Goal: Contribute content: Contribute content

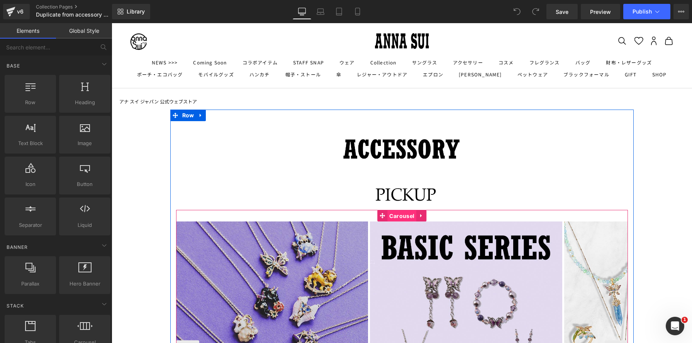
click at [403, 217] on span "Carousel" at bounding box center [401, 216] width 29 height 12
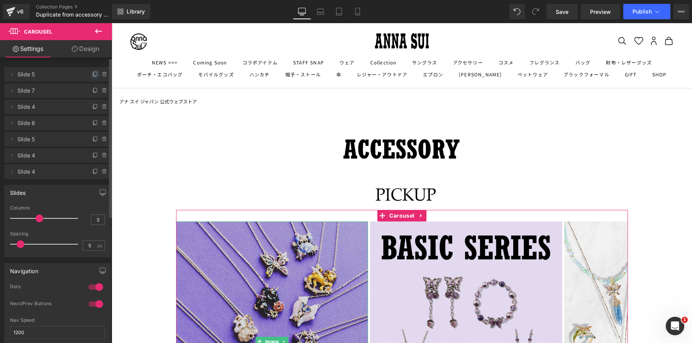
click at [92, 73] on icon at bounding box center [95, 74] width 6 height 6
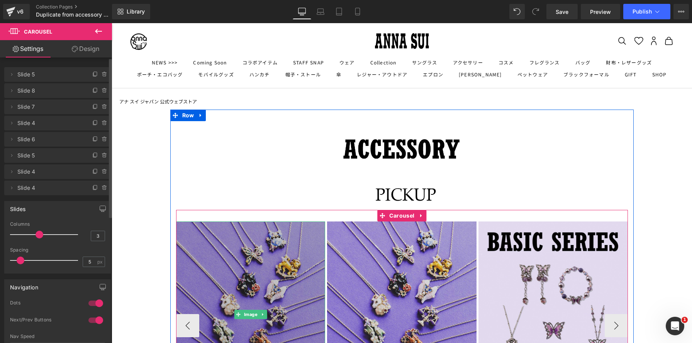
click at [272, 278] on img at bounding box center [250, 315] width 149 height 186
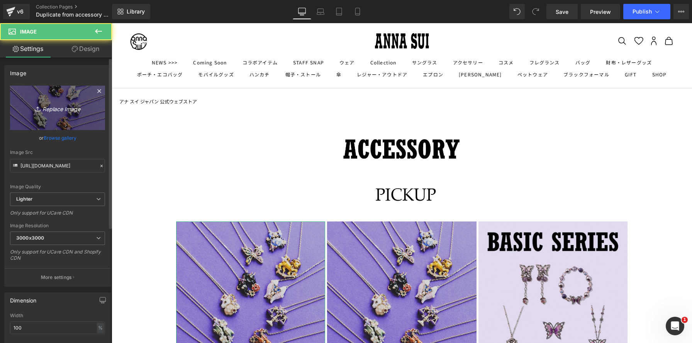
click at [67, 104] on icon "Replace Image" at bounding box center [58, 108] width 62 height 10
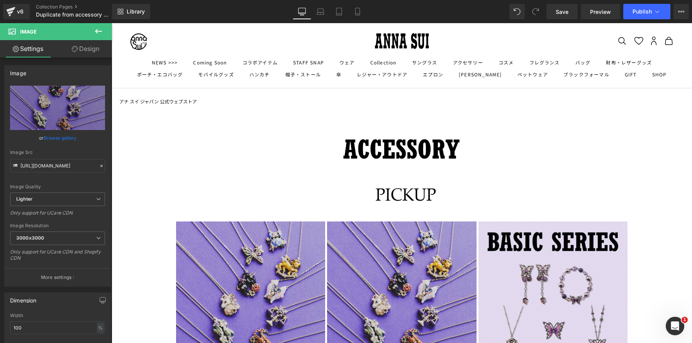
type input "C:\fakepath\20250916ピックアップ のコピー.jpg"
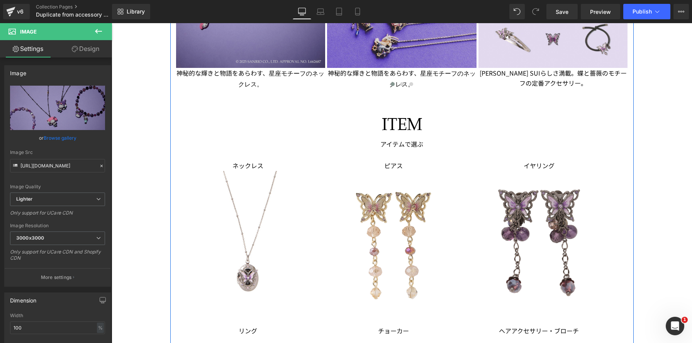
scroll to position [310, 0]
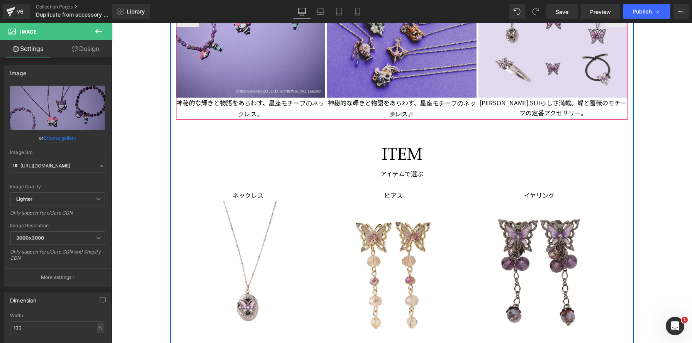
click at [239, 110] on div at bounding box center [402, 115] width 452 height 10
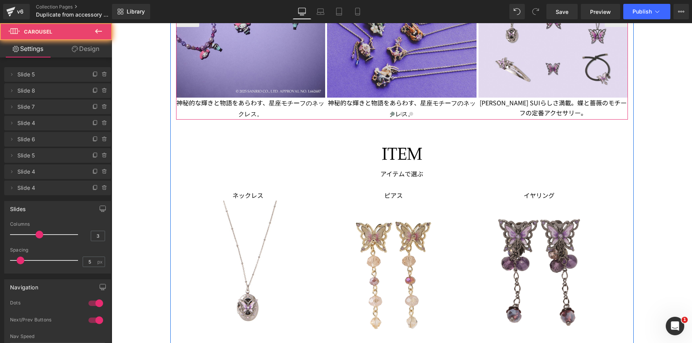
click at [239, 110] on div at bounding box center [402, 115] width 452 height 10
click at [259, 113] on div at bounding box center [402, 115] width 452 height 10
click at [234, 105] on span "Text Block" at bounding box center [246, 108] width 25 height 9
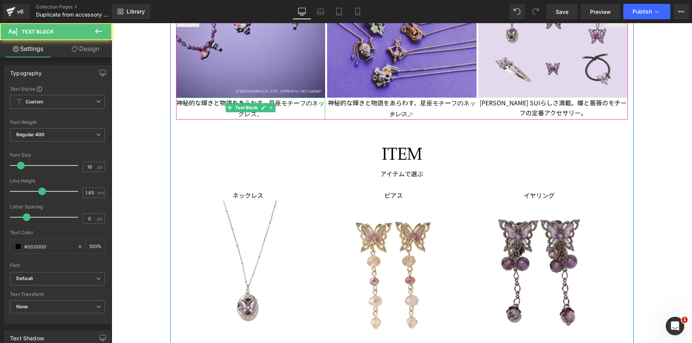
click at [195, 101] on p "神秘的な輝きと物語をあらわす、 星座モチーフのネックレス。" at bounding box center [250, 109] width 149 height 22
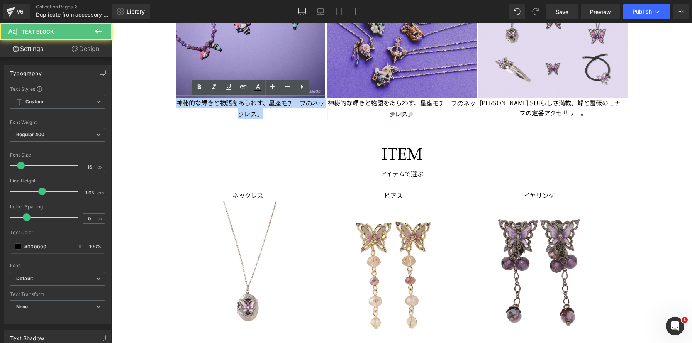
drag, startPoint x: 177, startPoint y: 102, endPoint x: 340, endPoint y: 124, distance: 164.3
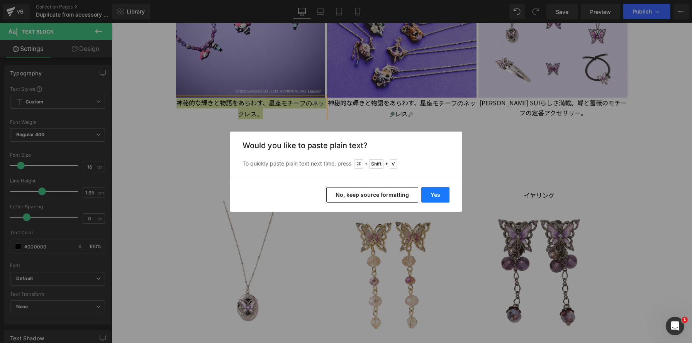
click at [438, 196] on button "Yes" at bounding box center [435, 194] width 28 height 15
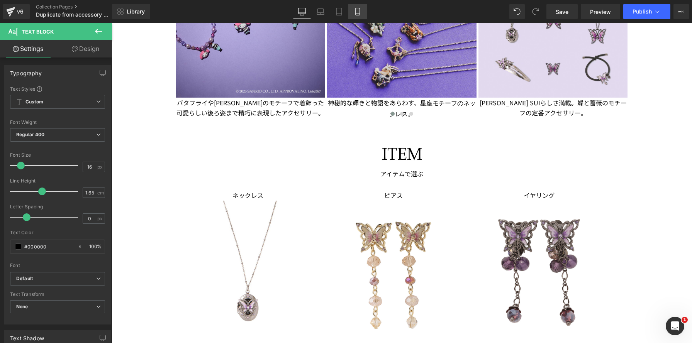
click at [356, 10] on icon at bounding box center [357, 11] width 4 height 7
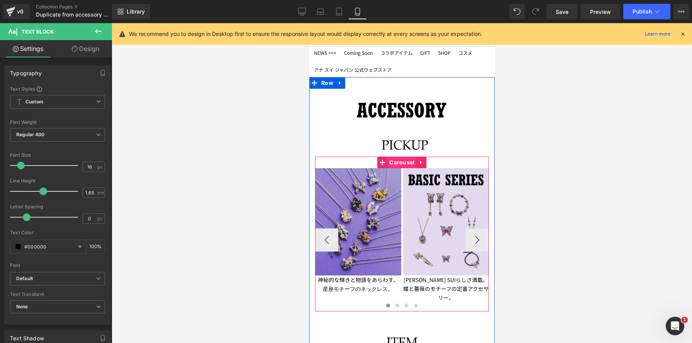
click at [394, 161] on span "Carousel" at bounding box center [401, 163] width 29 height 12
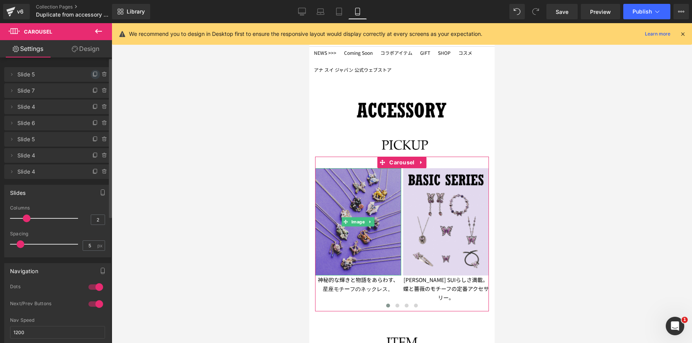
click at [94, 76] on icon at bounding box center [95, 74] width 3 height 4
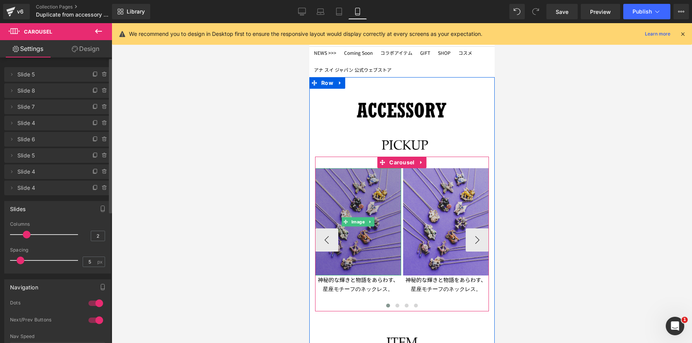
click at [350, 183] on img at bounding box center [358, 221] width 86 height 107
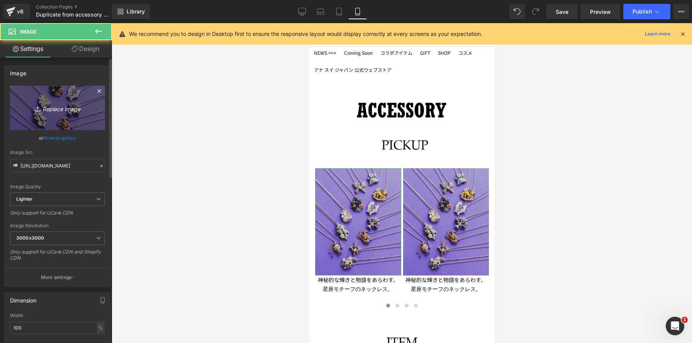
click at [27, 102] on link "Replace Image" at bounding box center [57, 108] width 95 height 44
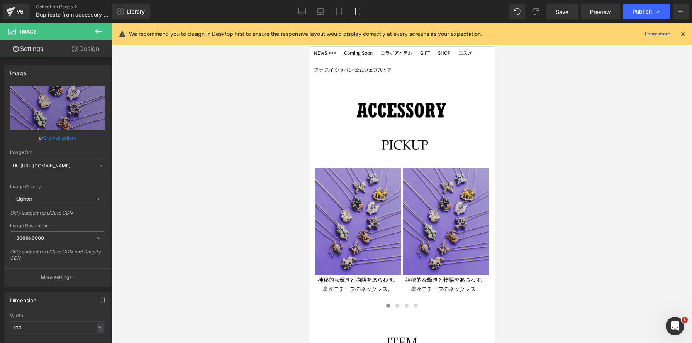
type input "C:\fakepath\20250916ピックアップ のコピー.jpg"
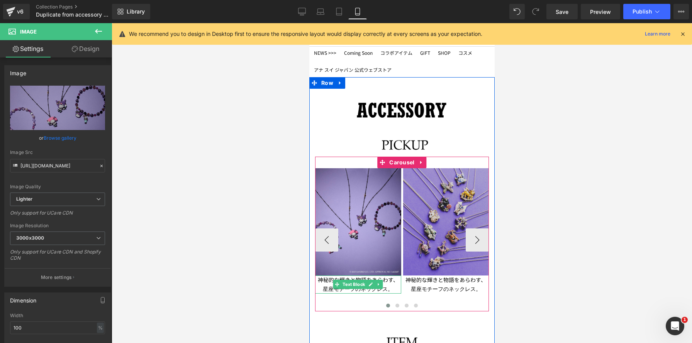
click at [322, 288] on p "神秘的な輝きと物語をあらわす、 星座モチーフのネックレス。" at bounding box center [358, 285] width 86 height 18
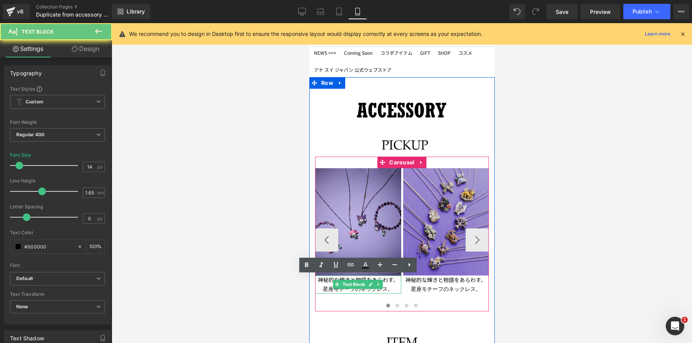
click at [322, 288] on p "神秘的な輝きと物語をあらわす、 星座モチーフのネックレス。" at bounding box center [358, 285] width 86 height 18
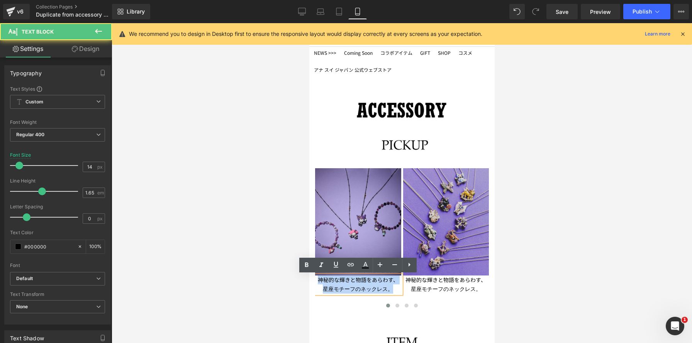
drag, startPoint x: 295, startPoint y: 273, endPoint x: 565, endPoint y: 287, distance: 270.6
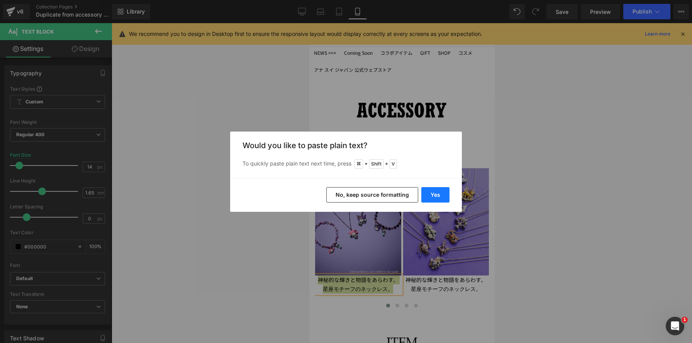
click at [432, 198] on button "Yes" at bounding box center [435, 194] width 28 height 15
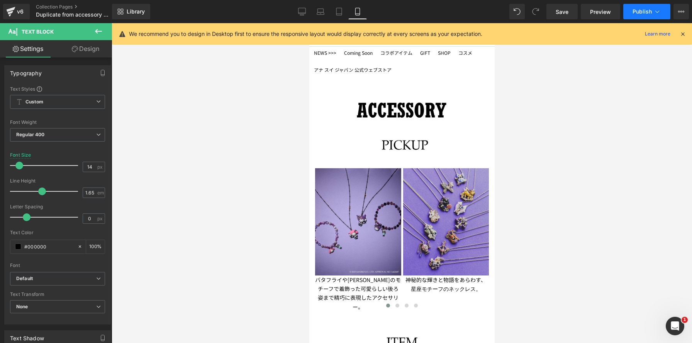
click at [638, 12] on span "Publish" at bounding box center [641, 11] width 19 height 6
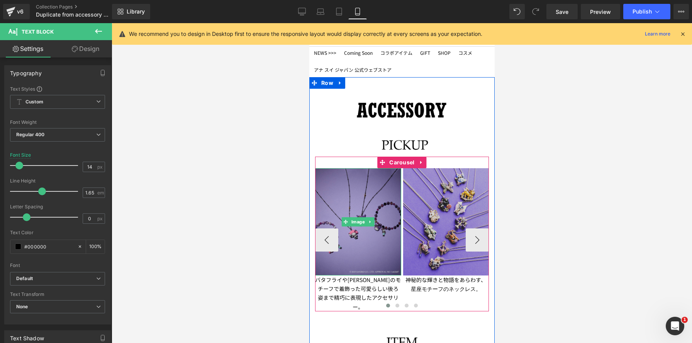
click at [362, 207] on img at bounding box center [358, 221] width 86 height 107
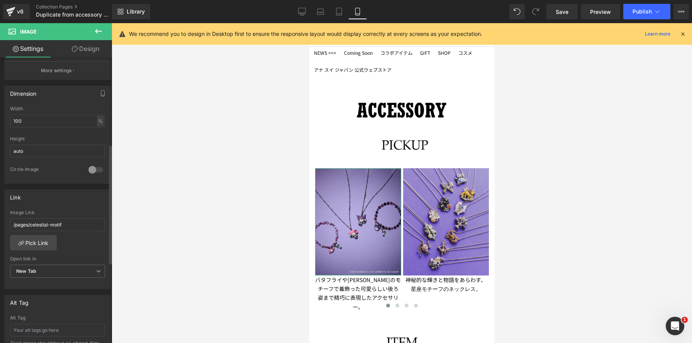
scroll to position [225, 0]
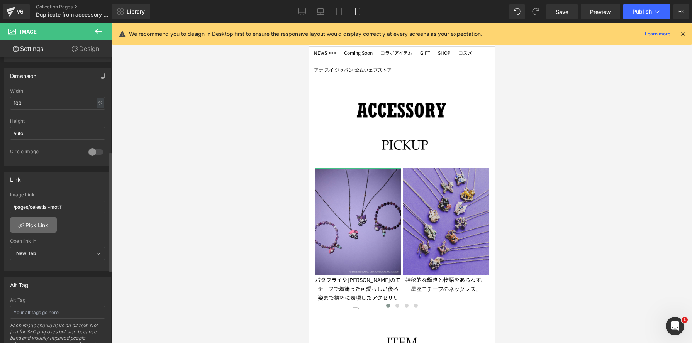
click at [45, 223] on link "Pick Link" at bounding box center [33, 224] width 47 height 15
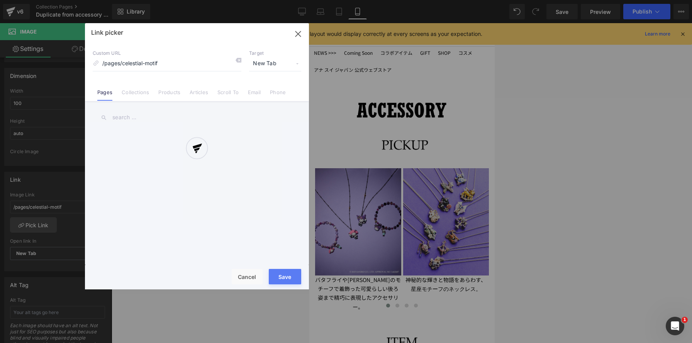
click at [123, 117] on div at bounding box center [197, 156] width 224 height 266
click at [135, 113] on div at bounding box center [197, 156] width 224 height 266
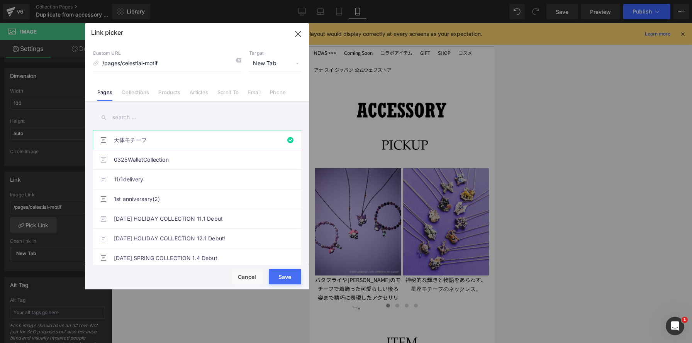
click at [134, 115] on input "text" at bounding box center [197, 117] width 208 height 17
paste input "[PERSON_NAME]-mymelody-kuromi"
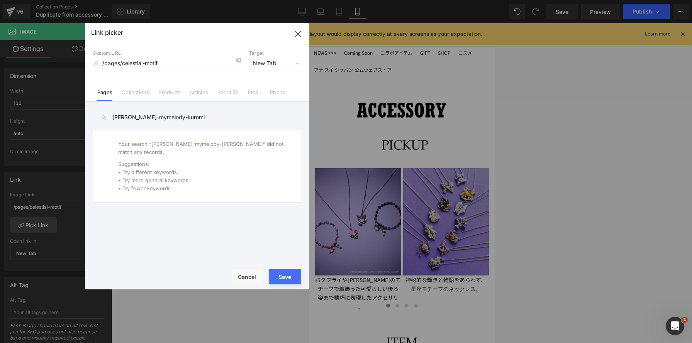
click at [143, 93] on link "Collections" at bounding box center [135, 95] width 27 height 12
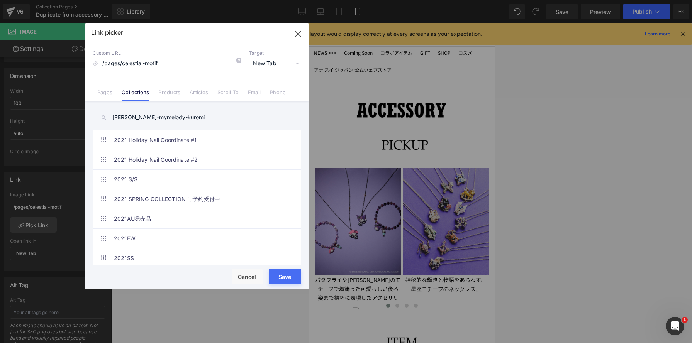
click at [224, 116] on input "[PERSON_NAME]-mymelody-kuromi" at bounding box center [197, 117] width 208 height 17
drag, startPoint x: 179, startPoint y: 114, endPoint x: 51, endPoint y: 103, distance: 128.2
click at [51, 103] on div "Link picker Back to Library Insert Custom URL /pages/celestial-motif Target New…" at bounding box center [346, 171] width 692 height 343
paste input "[PERSON_NAME] × MY MELODY & [PERSON_NAME]"
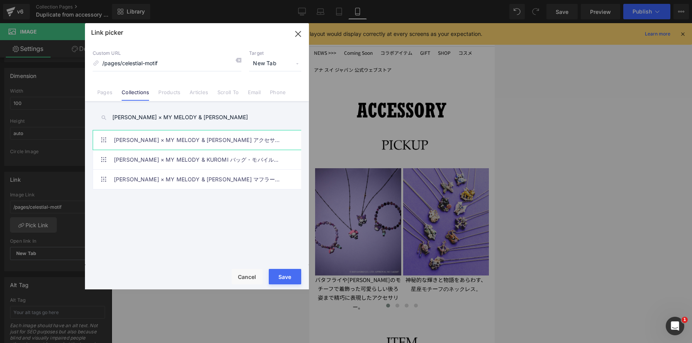
type input "[PERSON_NAME] × MY MELODY & [PERSON_NAME]"
click at [239, 144] on link "[PERSON_NAME] × MY MELODY & [PERSON_NAME] アクセサリー" at bounding box center [199, 139] width 170 height 19
click at [295, 275] on button "Save" at bounding box center [285, 276] width 32 height 15
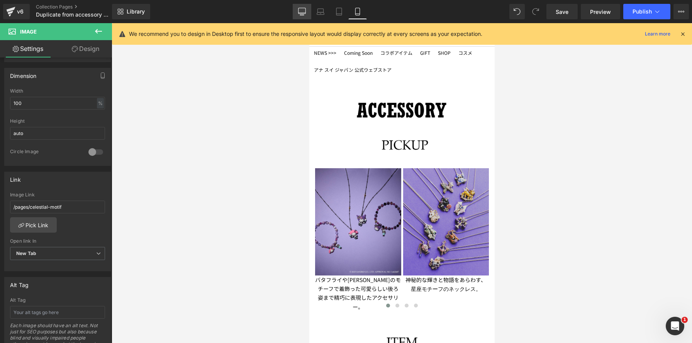
click at [299, 9] on icon at bounding box center [302, 12] width 8 height 8
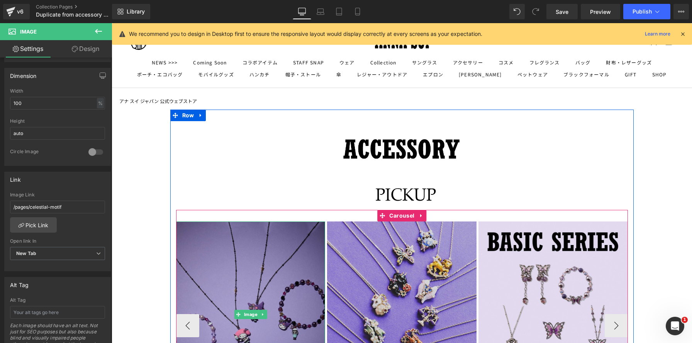
click at [275, 243] on img at bounding box center [250, 315] width 149 height 186
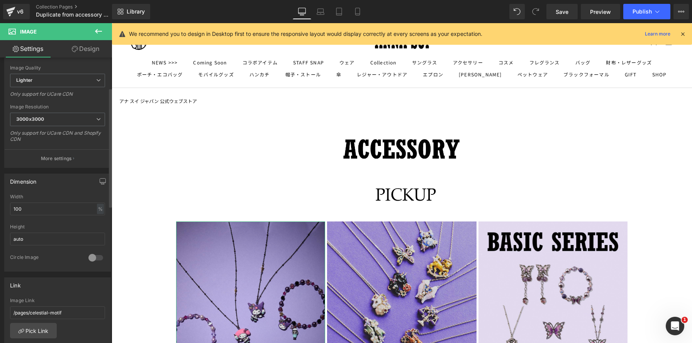
scroll to position [135, 0]
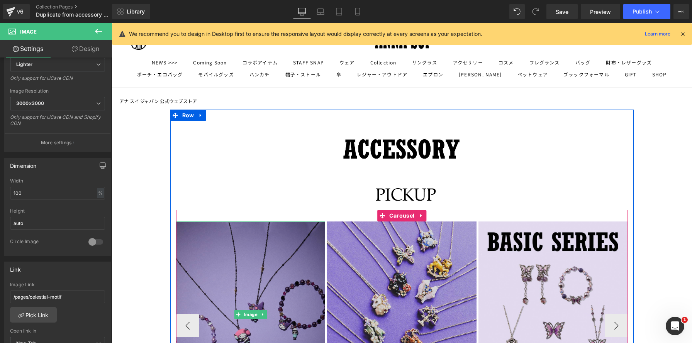
click at [208, 234] on img at bounding box center [250, 315] width 149 height 186
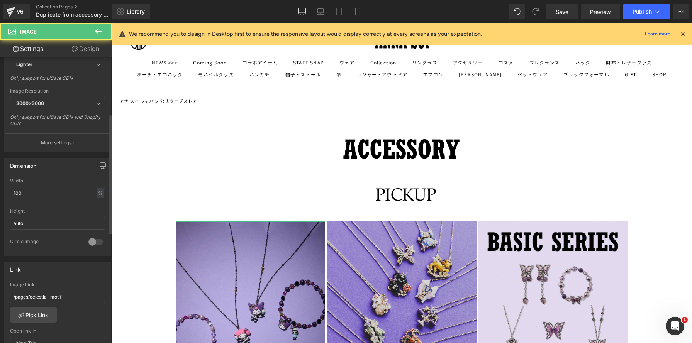
scroll to position [135, 0]
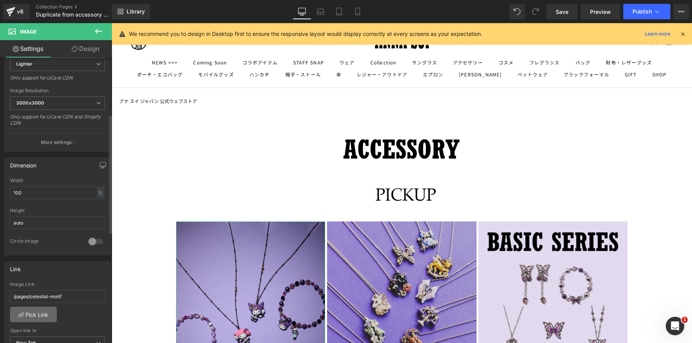
click at [34, 309] on link "Pick Link" at bounding box center [33, 314] width 47 height 15
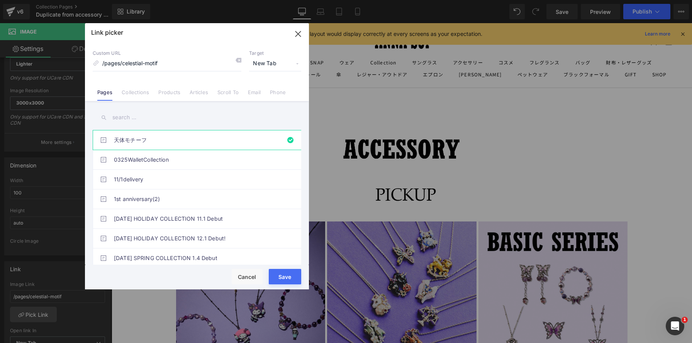
click at [123, 117] on input "text" at bounding box center [197, 117] width 208 height 17
paste input "[PERSON_NAME] × MY MELODY & [PERSON_NAME]"
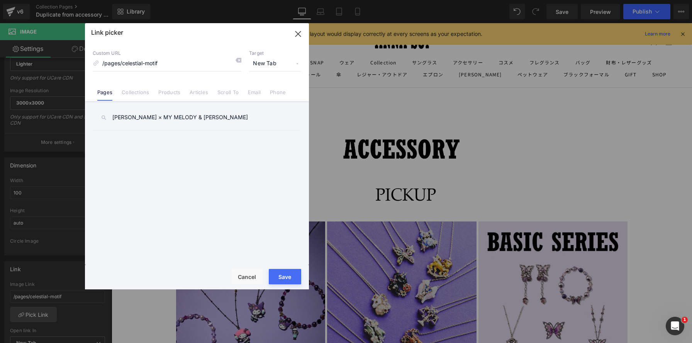
type input "[PERSON_NAME] × MY MELODY & [PERSON_NAME]"
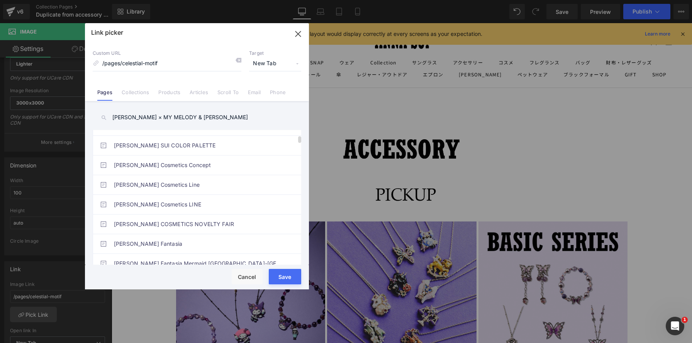
scroll to position [154, 0]
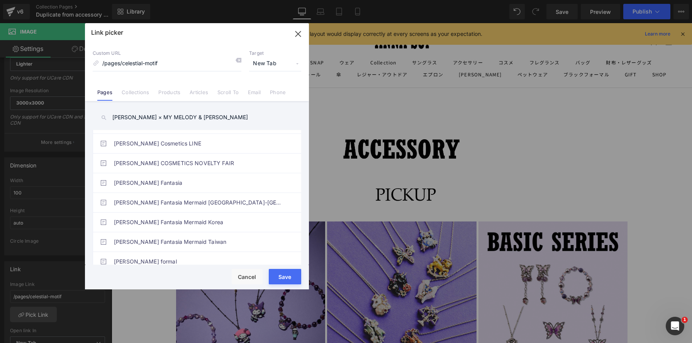
click at [232, 119] on input "[PERSON_NAME] × MY MELODY & [PERSON_NAME]" at bounding box center [197, 117] width 208 height 17
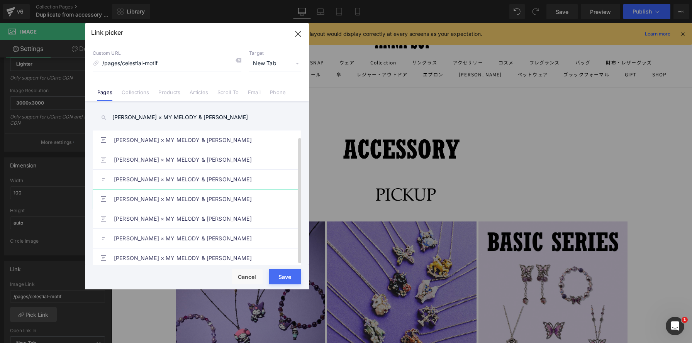
scroll to position [7, 0]
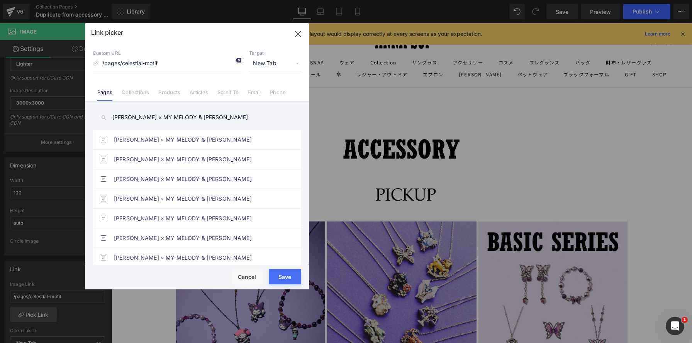
click at [237, 61] on icon at bounding box center [238, 60] width 6 height 6
click at [221, 65] on input "/pages/celestial-motif" at bounding box center [167, 63] width 149 height 15
paste input "[URL][DOMAIN_NAME][PERSON_NAME]"
type input "[URL][DOMAIN_NAME][PERSON_NAME]"
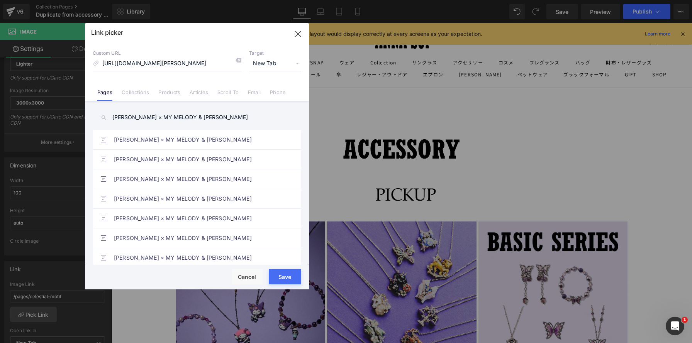
scroll to position [0, 0]
click at [297, 274] on button "Save" at bounding box center [285, 276] width 32 height 15
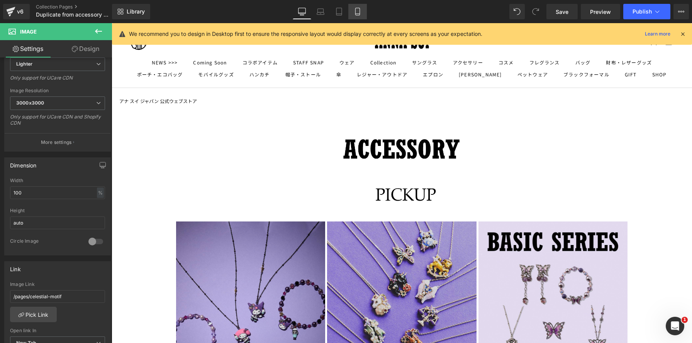
click at [359, 9] on icon at bounding box center [357, 11] width 4 height 7
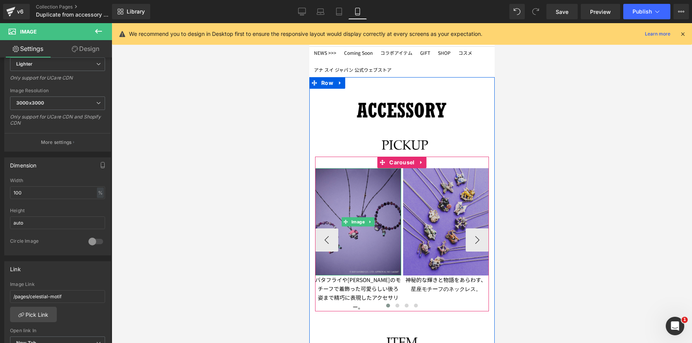
click at [335, 197] on img at bounding box center [358, 221] width 86 height 107
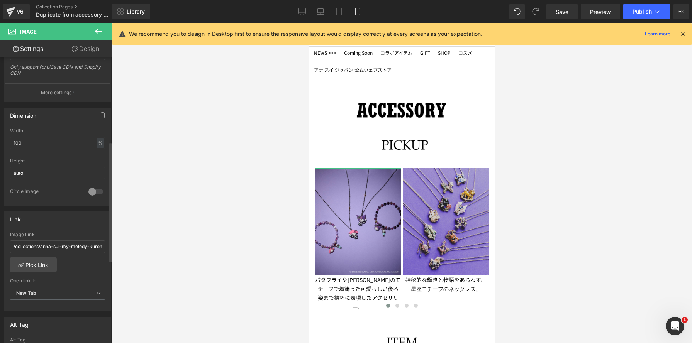
scroll to position [209, 0]
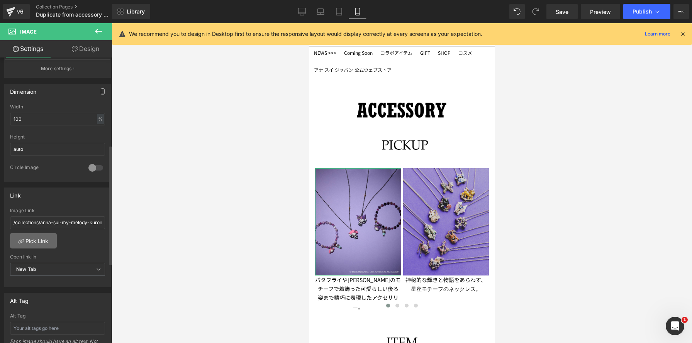
click at [37, 245] on link "Pick Link" at bounding box center [33, 240] width 47 height 15
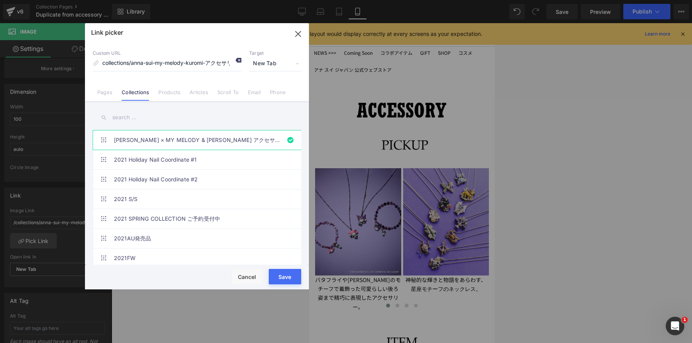
scroll to position [0, 0]
click at [239, 60] on icon at bounding box center [238, 60] width 6 height 6
click at [214, 67] on input "/collections/anna-sui-my-melody-kuromi-アクセサリー" at bounding box center [167, 63] width 149 height 15
paste input "[URL][DOMAIN_NAME][PERSON_NAME]"
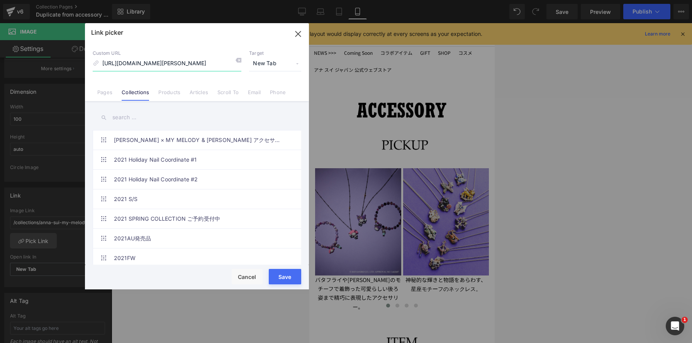
type input "[URL][DOMAIN_NAME][PERSON_NAME]"
click at [287, 278] on button "Save" at bounding box center [285, 276] width 32 height 15
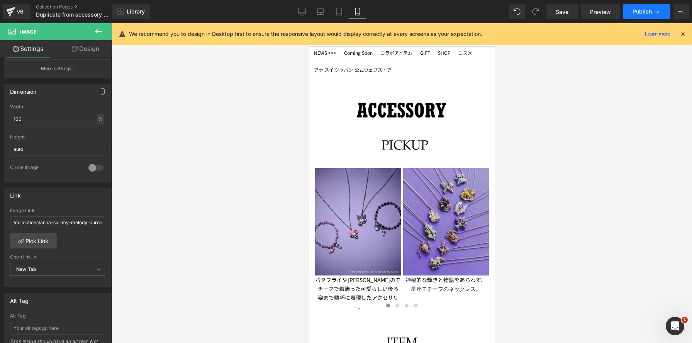
click at [645, 18] on button "Publish" at bounding box center [646, 11] width 47 height 15
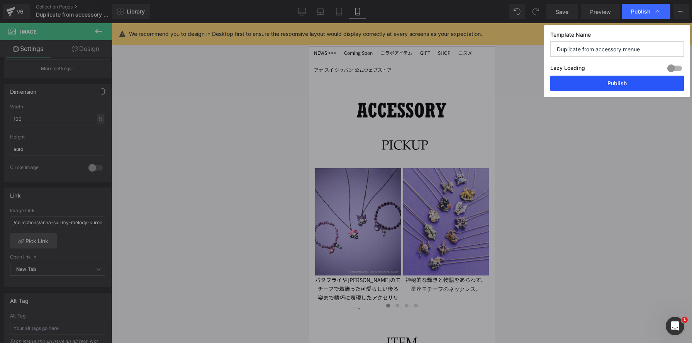
click at [637, 81] on button "Publish" at bounding box center [617, 83] width 134 height 15
